Goal: Obtain resource: Download file/media

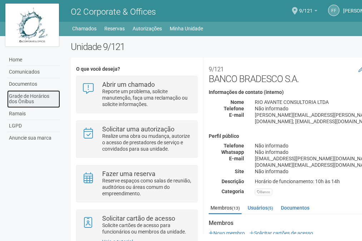
click at [25, 98] on link "Grade de Horários dos Ônibus" at bounding box center [33, 99] width 53 height 18
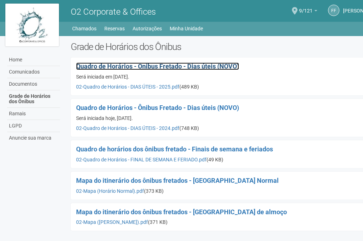
click at [161, 65] on span "Quadro de Horários - Ônibus Fretado - Dias úteis (NOVO)" at bounding box center [157, 67] width 163 height 8
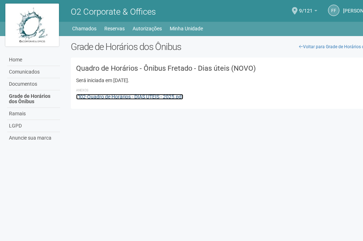
click at [121, 95] on link "02-Quadro de Horários - DIAS ÚTEIS - 2025.pdf" at bounding box center [129, 97] width 107 height 6
